Goal: Task Accomplishment & Management: Use online tool/utility

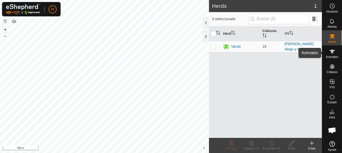
click at [335, 50] on es-animals-svg-icon at bounding box center [332, 51] width 9 height 8
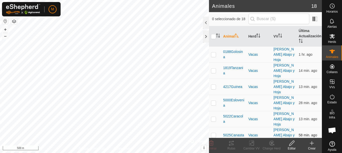
click at [213, 133] on p-checkbox at bounding box center [213, 135] width 5 height 4
checkbox input "true"
click at [232, 143] on icon at bounding box center [232, 143] width 6 height 6
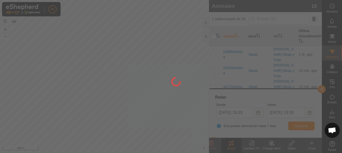
click at [108, 117] on div at bounding box center [171, 76] width 342 height 153
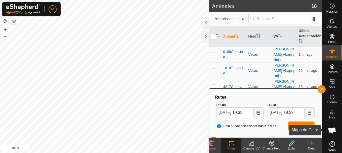
click at [325, 136] on span "Mapa de Calor" at bounding box center [332, 134] width 17 height 6
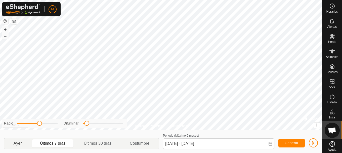
click at [19, 141] on p-togglebutton "Ayer" at bounding box center [17, 143] width 27 height 11
type input "[DATE] - [DATE]"
click at [291, 143] on span "Generar" at bounding box center [292, 143] width 14 height 4
click at [333, 129] on span "Chat abierto" at bounding box center [332, 130] width 8 height 7
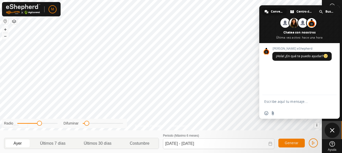
click at [333, 131] on span "Cerrar el chat" at bounding box center [332, 130] width 5 height 5
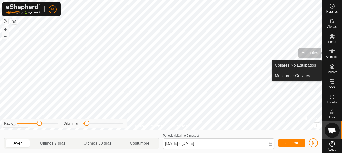
click at [330, 54] on icon at bounding box center [332, 51] width 6 height 6
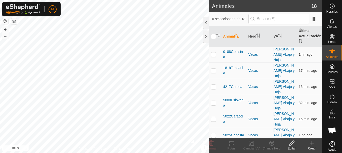
click at [213, 52] on p-checkbox at bounding box center [213, 54] width 5 height 4
checkbox input "true"
click at [231, 143] on icon at bounding box center [232, 143] width 6 height 6
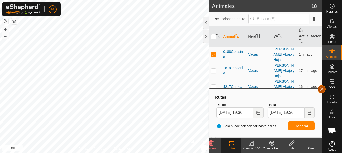
click at [323, 90] on button "button" at bounding box center [322, 89] width 8 height 8
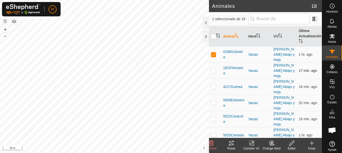
click at [213, 68] on p-checkbox at bounding box center [213, 70] width 5 height 4
checkbox input "true"
click at [213, 52] on p-checkbox at bounding box center [213, 54] width 5 height 4
checkbox input "false"
click at [231, 143] on icon at bounding box center [231, 143] width 5 height 4
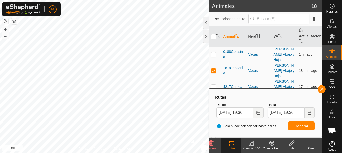
click at [214, 85] on p-checkbox at bounding box center [213, 87] width 5 height 4
checkbox input "true"
click at [214, 68] on p-checkbox at bounding box center [213, 70] width 5 height 4
checkbox input "false"
click at [300, 125] on span "Generar" at bounding box center [302, 126] width 14 height 4
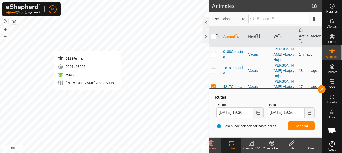
checkbox input "false"
checkbox input "true"
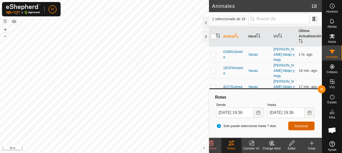
click at [301, 124] on span "Generar" at bounding box center [302, 126] width 14 height 4
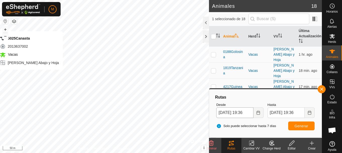
checkbox input "true"
checkbox input "false"
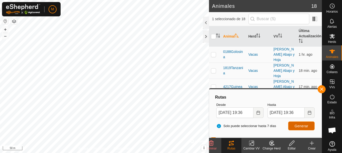
click at [304, 128] on span "Generar" at bounding box center [302, 126] width 14 height 4
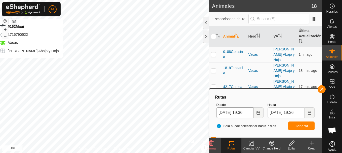
checkbox input "false"
checkbox input "true"
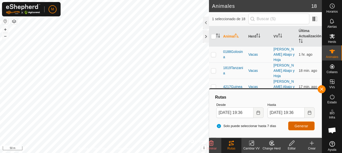
click at [309, 129] on button "Generar" at bounding box center [301, 125] width 26 height 9
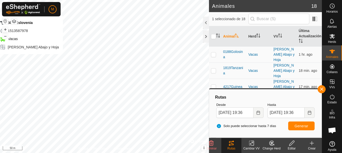
checkbox input "true"
checkbox input "false"
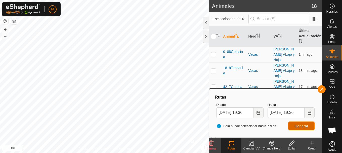
click at [298, 124] on span "Generar" at bounding box center [302, 126] width 14 height 4
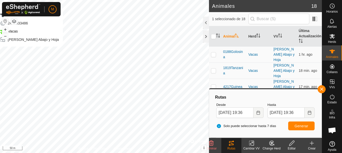
checkbox input "false"
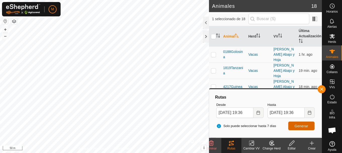
click at [306, 126] on span "Generar" at bounding box center [302, 126] width 14 height 4
click at [322, 90] on button "button" at bounding box center [322, 89] width 8 height 8
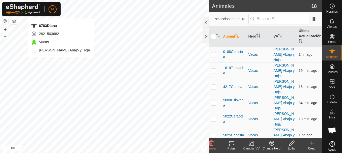
checkbox input "false"
checkbox input "true"
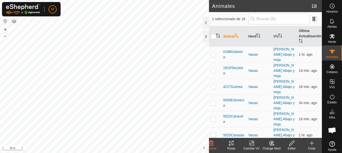
click at [233, 143] on icon at bounding box center [232, 143] width 6 height 6
